Goal: Transaction & Acquisition: Purchase product/service

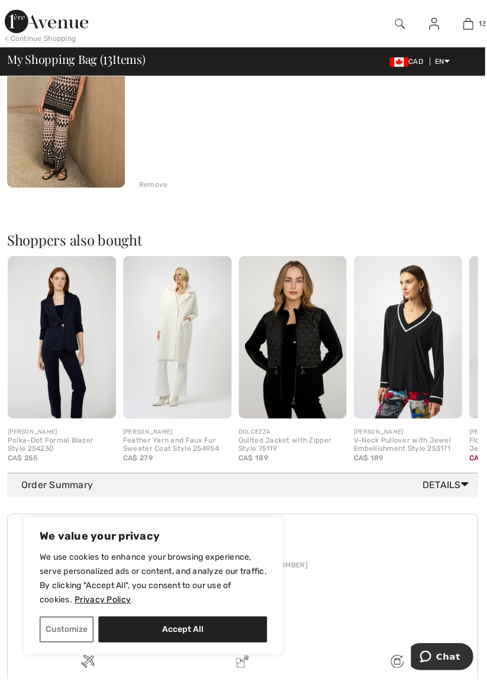
scroll to position [2480, 0]
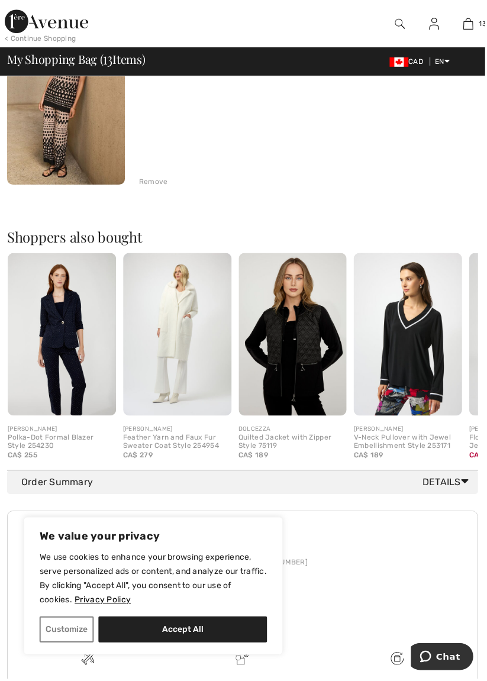
click at [181, 315] on img at bounding box center [178, 335] width 109 height 163
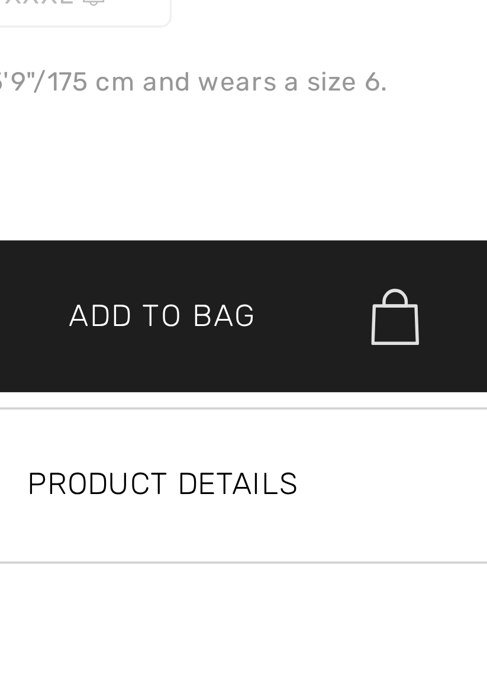
scroll to position [2503, 0]
